Goal: Entertainment & Leisure: Consume media (video, audio)

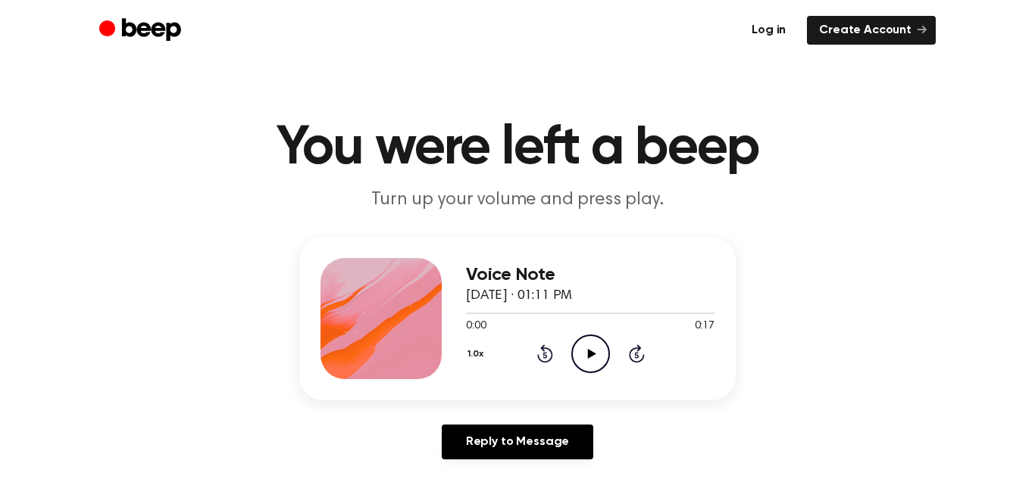
click at [772, 31] on link "Log in" at bounding box center [768, 30] width 58 height 29
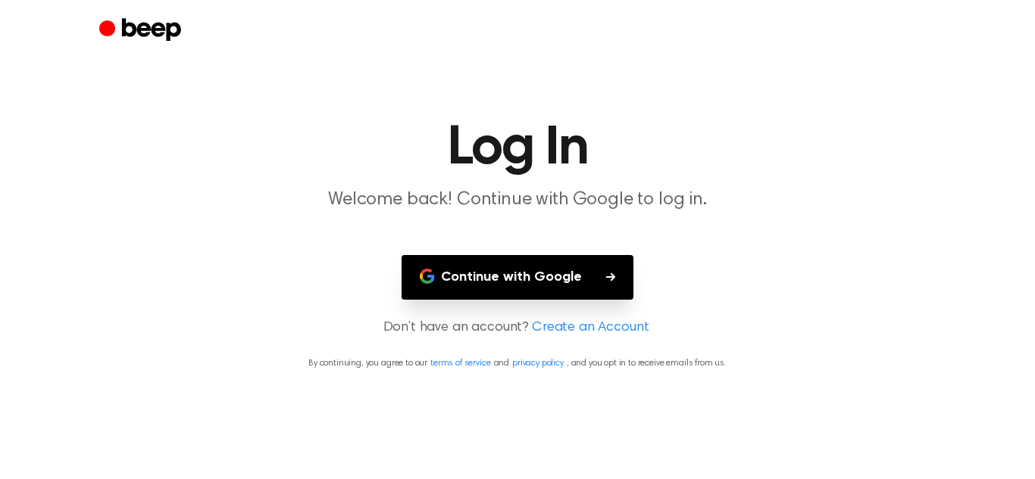
click at [535, 273] on button "Continue with Google" at bounding box center [517, 277] width 232 height 45
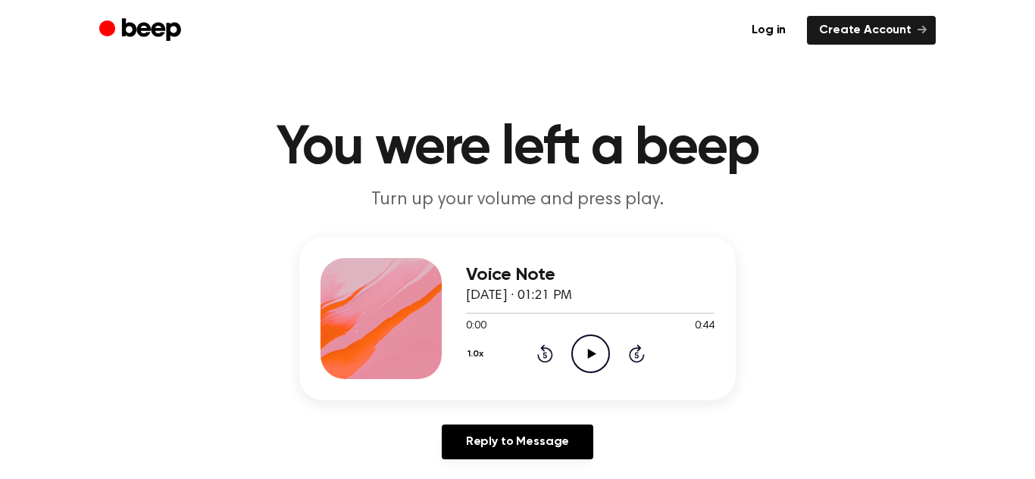
click at [600, 354] on icon "Play Audio" at bounding box center [590, 354] width 39 height 39
click at [600, 354] on icon "Pause Audio" at bounding box center [590, 354] width 39 height 39
click at [600, 354] on icon "Play Audio" at bounding box center [590, 354] width 39 height 39
click at [638, 356] on icon "Skip 5 seconds" at bounding box center [636, 354] width 17 height 20
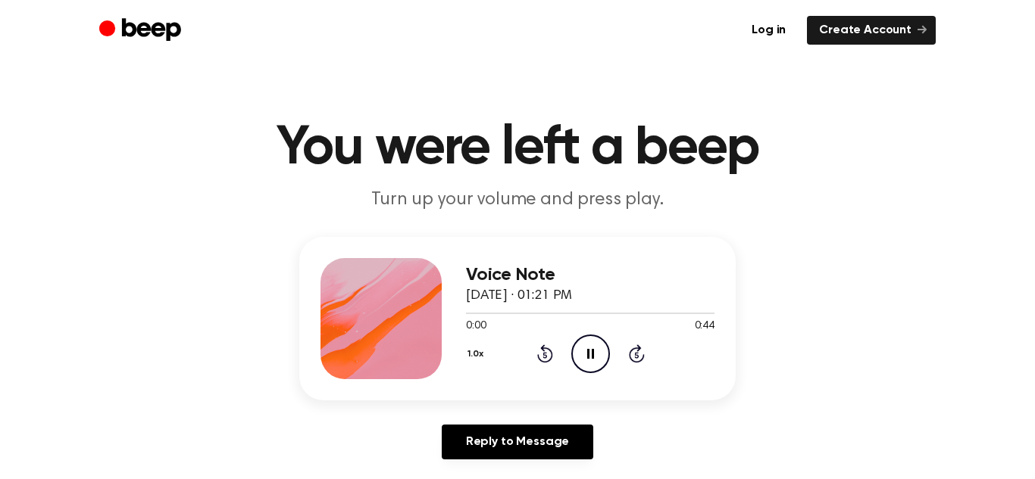
click at [638, 356] on icon "Skip 5 seconds" at bounding box center [636, 354] width 17 height 20
click at [567, 311] on div at bounding box center [590, 313] width 248 height 12
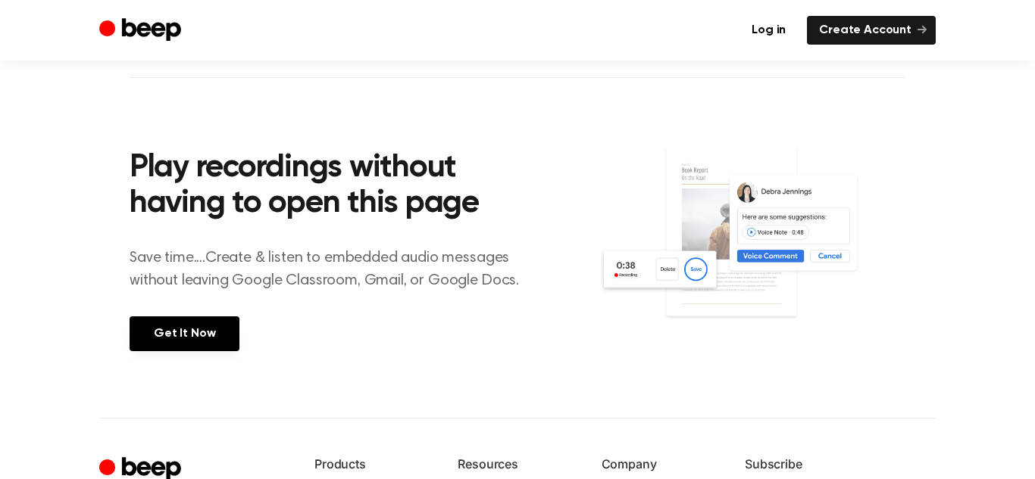
scroll to position [518, 0]
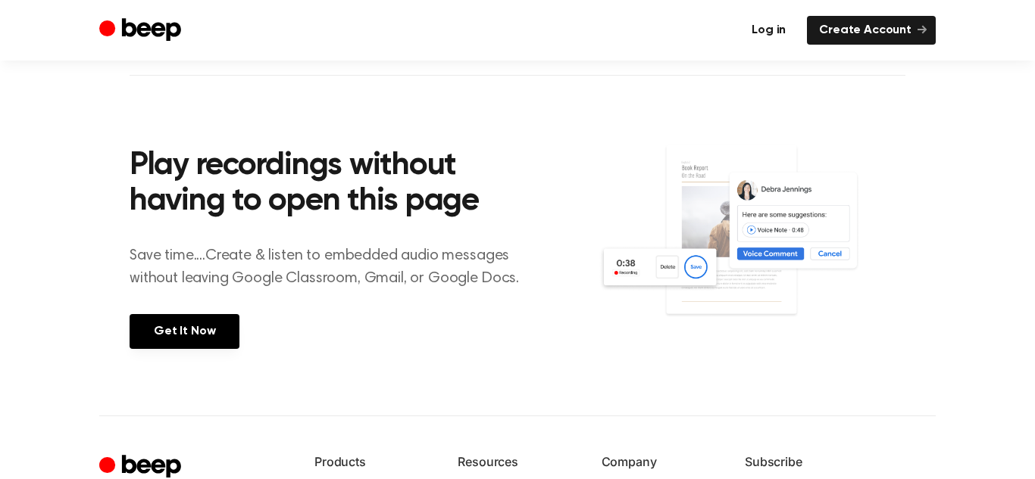
click at [777, 29] on link "Log in" at bounding box center [768, 30] width 58 height 29
